Goal: Task Accomplishment & Management: Manage account settings

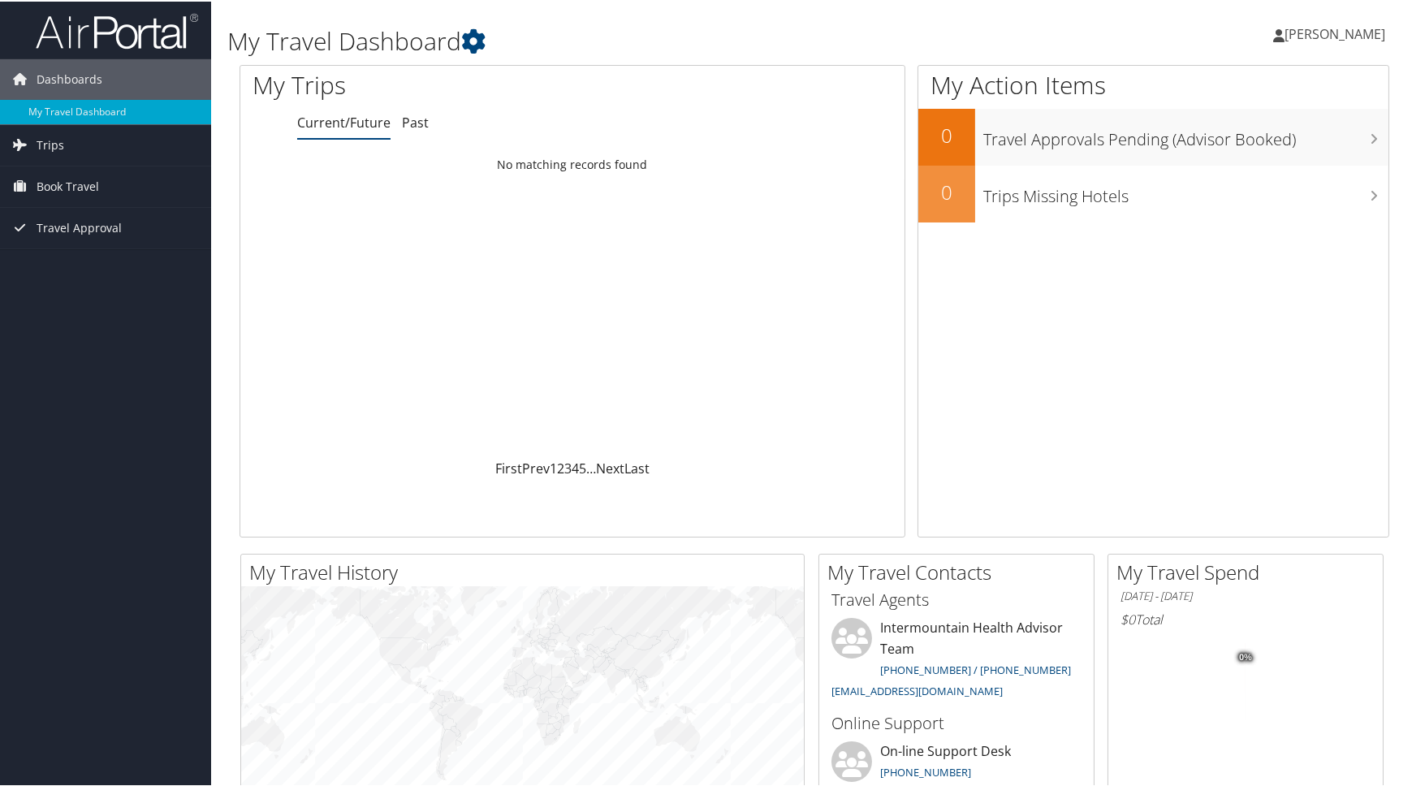
click at [1333, 34] on span "[PERSON_NAME]" at bounding box center [1335, 33] width 101 height 18
click at [1250, 144] on link "View Travel Profile" at bounding box center [1291, 145] width 181 height 28
click at [1306, 33] on span "[PERSON_NAME]" at bounding box center [1335, 33] width 101 height 18
click at [1263, 149] on link "View Travel Profile" at bounding box center [1291, 145] width 181 height 28
